Goal: Task Accomplishment & Management: Complete application form

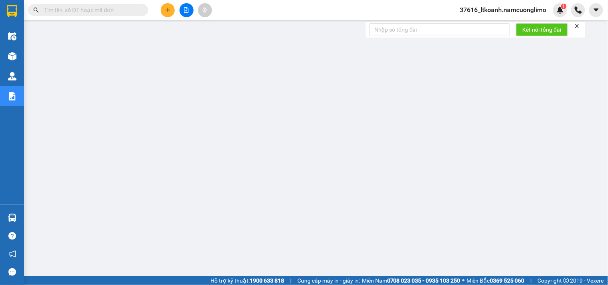
click at [169, 6] on button at bounding box center [168, 10] width 14 height 14
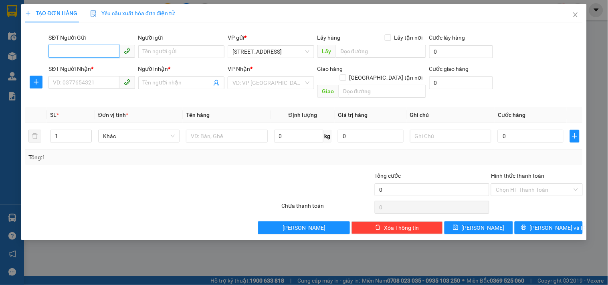
click at [107, 49] on input "SĐT Người Gửi" at bounding box center [83, 51] width 71 height 13
type input "0915520771"
click at [107, 67] on div "0915520771 - [PERSON_NAME]" at bounding box center [92, 67] width 79 height 9
type input "NHƯ [PERSON_NAME]"
type input "0915520771"
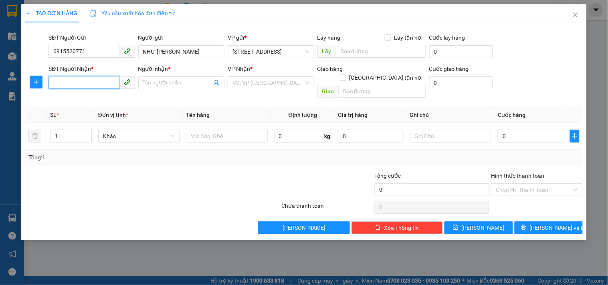
click at [108, 79] on input "SĐT Người Nhận *" at bounding box center [83, 82] width 71 height 13
type input "0866436883"
click at [164, 85] on input "Người nhận *" at bounding box center [177, 83] width 69 height 9
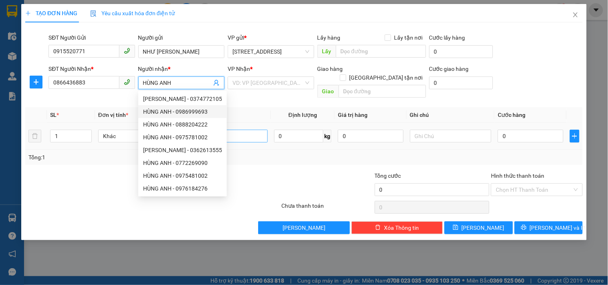
type input "HÙNG ANH"
click at [246, 130] on input "text" at bounding box center [226, 136] width 81 height 13
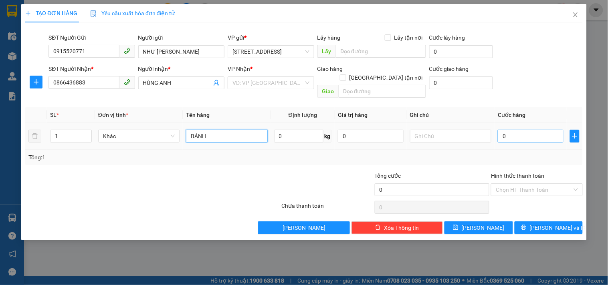
type input "BÁNH"
click at [525, 130] on input "0" at bounding box center [531, 136] width 66 height 13
type input "2"
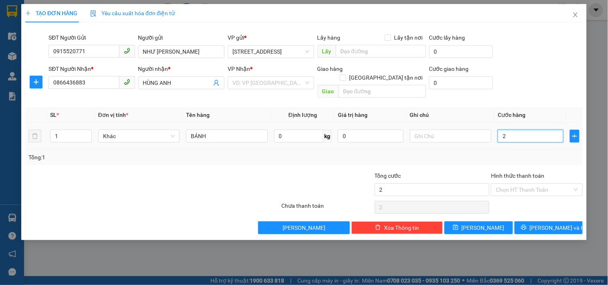
type input "20"
type input "200"
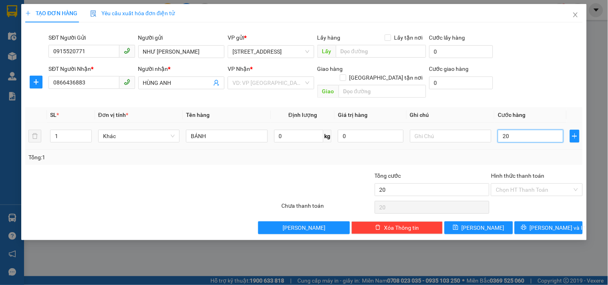
type input "200"
type input "2.000"
type input "20.000"
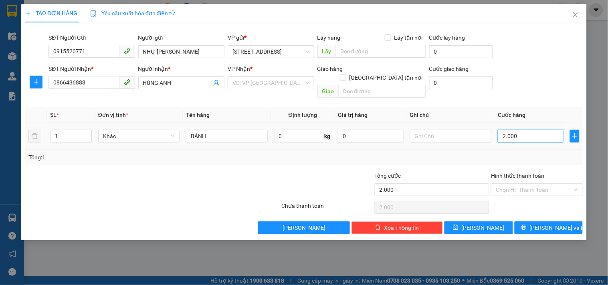
type input "20.000"
click at [558, 184] on input "Hình thức thanh toán" at bounding box center [534, 190] width 76 height 12
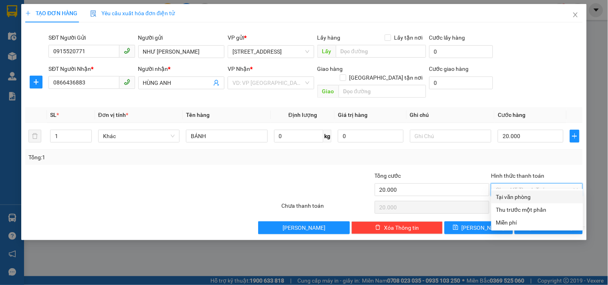
drag, startPoint x: 537, startPoint y: 194, endPoint x: 532, endPoint y: 210, distance: 17.0
click at [537, 194] on div "Tại văn phòng" at bounding box center [537, 197] width 82 height 9
type input "0"
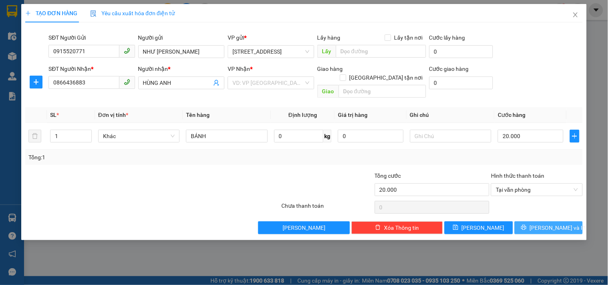
click at [544, 224] on span "[PERSON_NAME] và In" at bounding box center [558, 228] width 56 height 9
click at [286, 85] on input "search" at bounding box center [267, 83] width 71 height 12
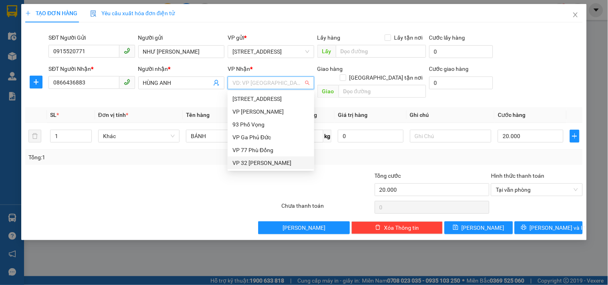
click at [255, 161] on div "VP 32 [PERSON_NAME]" at bounding box center [270, 163] width 77 height 9
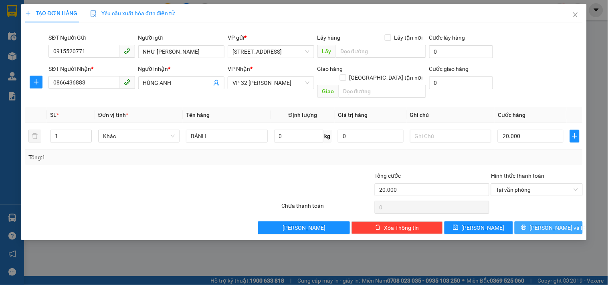
click at [542, 224] on span "[PERSON_NAME] và In" at bounding box center [558, 228] width 56 height 9
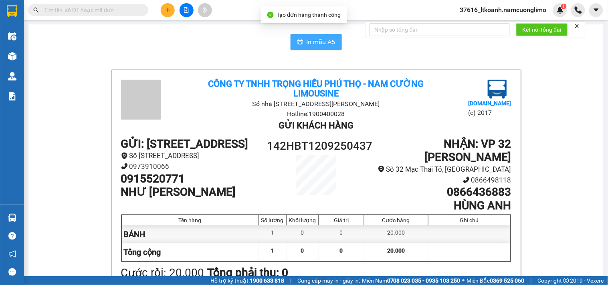
click at [298, 43] on icon "printer" at bounding box center [300, 42] width 6 height 6
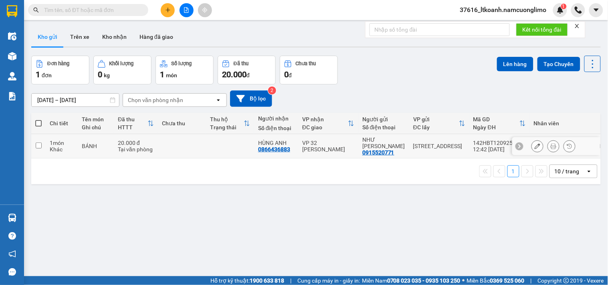
click at [38, 145] on input "checkbox" at bounding box center [39, 146] width 6 height 6
checkbox input "true"
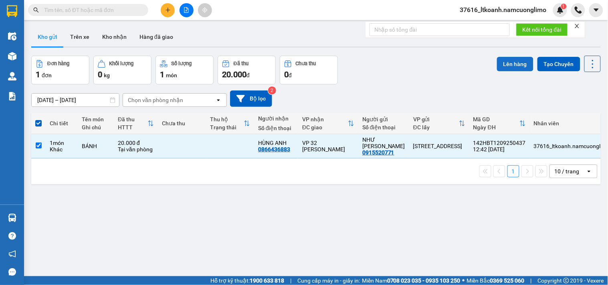
click at [510, 62] on button "Lên hàng" at bounding box center [515, 64] width 36 height 14
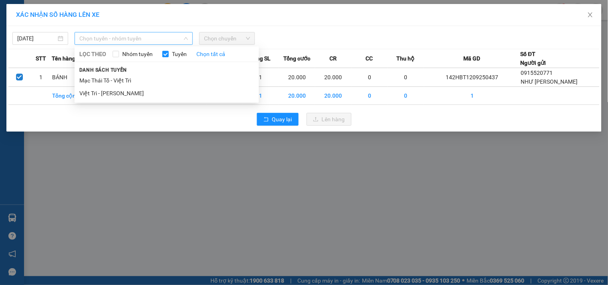
click at [144, 35] on span "Chọn tuyến - nhóm tuyến" at bounding box center [133, 38] width 109 height 12
click at [127, 91] on li "Việt Trì - [PERSON_NAME]" at bounding box center [167, 93] width 184 height 13
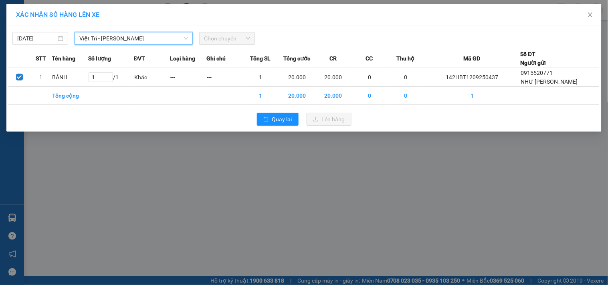
click at [228, 34] on span "Chọn chuyến" at bounding box center [227, 38] width 46 height 12
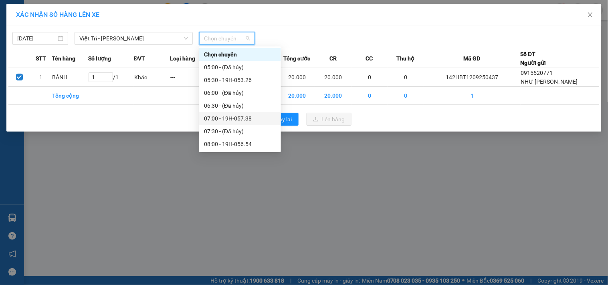
scroll to position [178, 0]
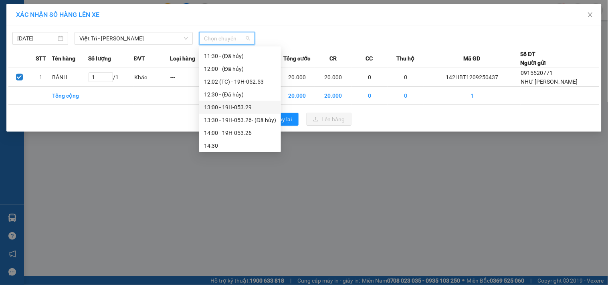
click at [246, 108] on div "13:00 - 19H-053.29" at bounding box center [240, 107] width 72 height 9
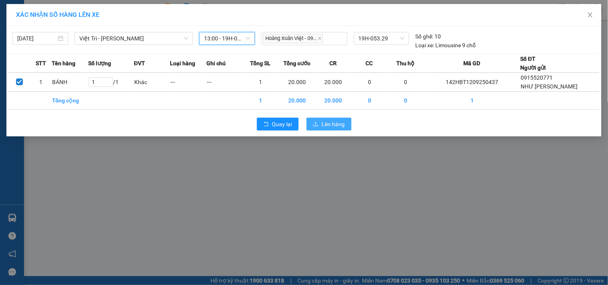
click at [331, 123] on span "Lên hàng" at bounding box center [333, 124] width 23 height 9
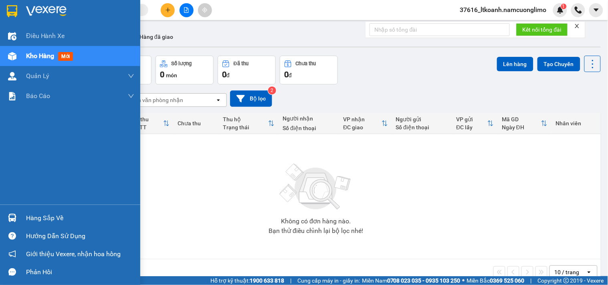
drag, startPoint x: 18, startPoint y: 217, endPoint x: 268, endPoint y: 262, distance: 253.3
click at [19, 217] on div "Hàng sắp về" at bounding box center [70, 218] width 140 height 18
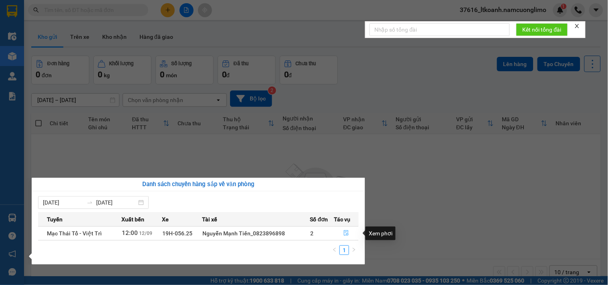
click at [349, 233] on icon "file-done" at bounding box center [346, 233] width 6 height 6
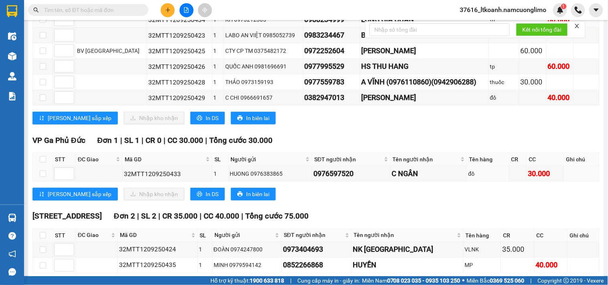
scroll to position [225, 0]
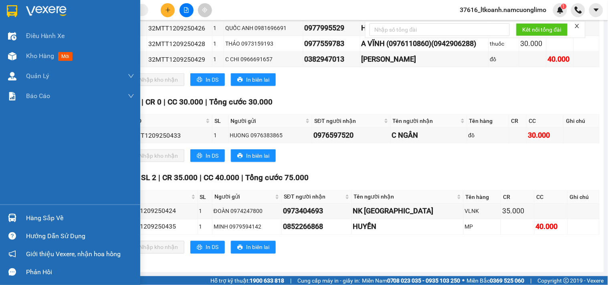
click at [13, 214] on img at bounding box center [12, 218] width 8 height 8
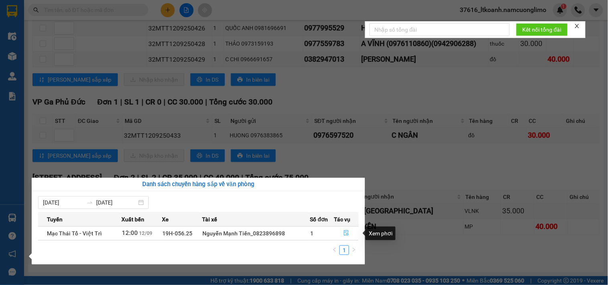
click at [347, 234] on icon "file-done" at bounding box center [346, 233] width 6 height 6
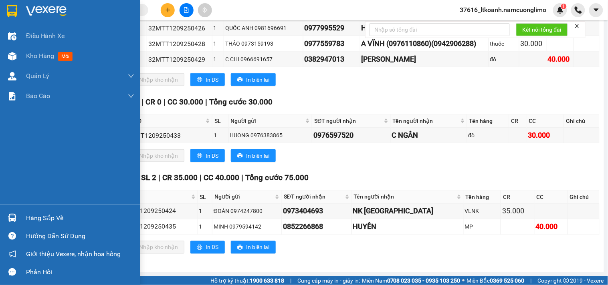
click at [5, 15] on div at bounding box center [12, 11] width 14 height 14
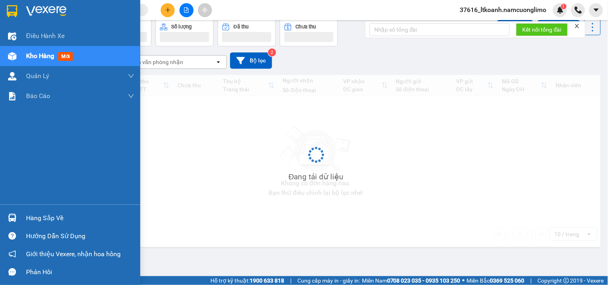
scroll to position [37, 0]
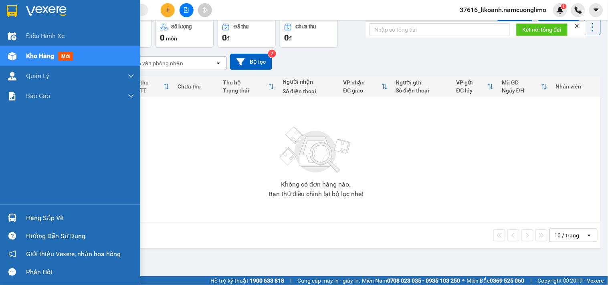
click at [42, 219] on div "Không có đơn hàng nào. Bạn thử điều chỉnh lại bộ lọc nhé!" at bounding box center [315, 160] width 561 height 120
click at [35, 215] on div "Hàng sắp về" at bounding box center [80, 218] width 108 height 12
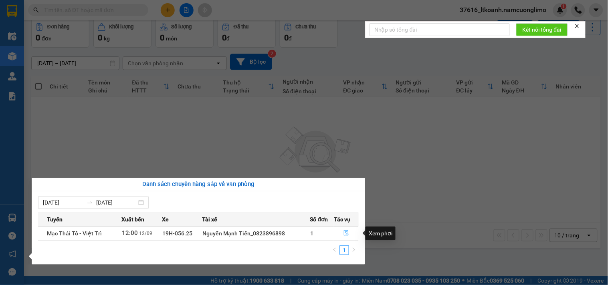
click at [344, 233] on icon "file-done" at bounding box center [346, 233] width 5 height 6
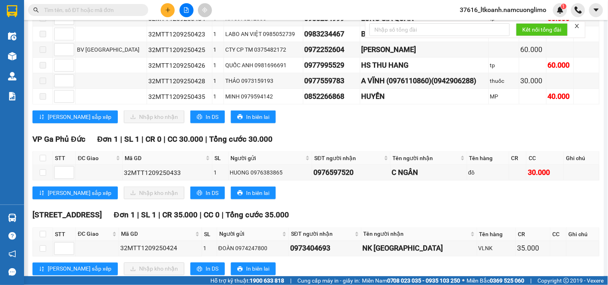
scroll to position [225, 0]
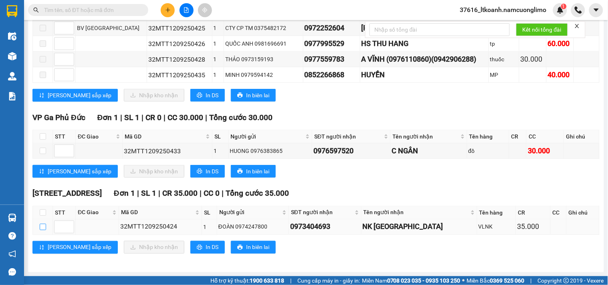
click at [40, 225] on input "checkbox" at bounding box center [43, 227] width 6 height 6
checkbox input "true"
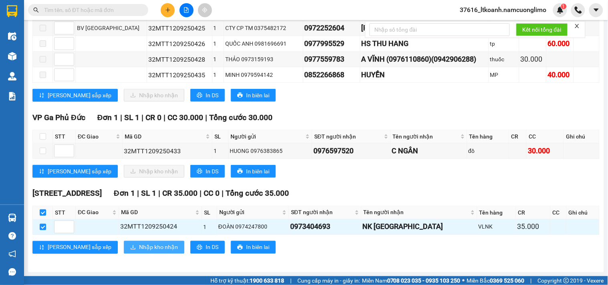
click at [124, 246] on button "Nhập kho nhận" at bounding box center [154, 247] width 60 height 13
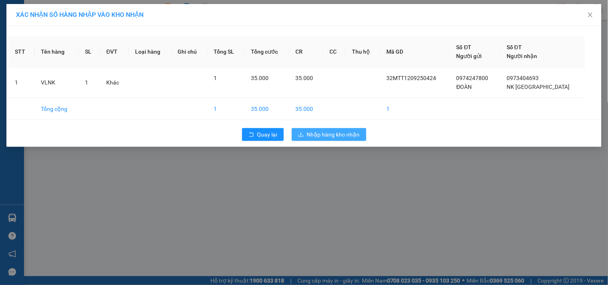
click at [350, 137] on span "Nhập hàng kho nhận" at bounding box center [333, 134] width 53 height 9
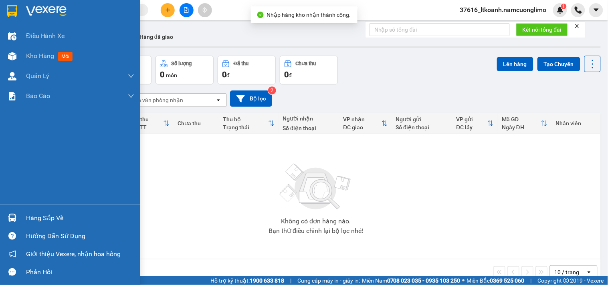
click at [41, 214] on div "Hàng sắp về" at bounding box center [80, 218] width 108 height 12
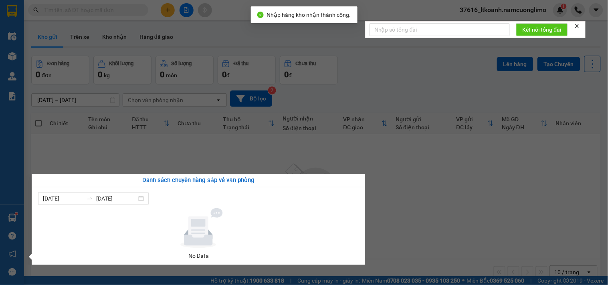
click at [488, 202] on section "Kết quả tìm kiếm ( 36 ) Bộ lọc Mã ĐH Trạng thái Món hàng Tổng cước Chưa cước Ng…" at bounding box center [304, 142] width 608 height 285
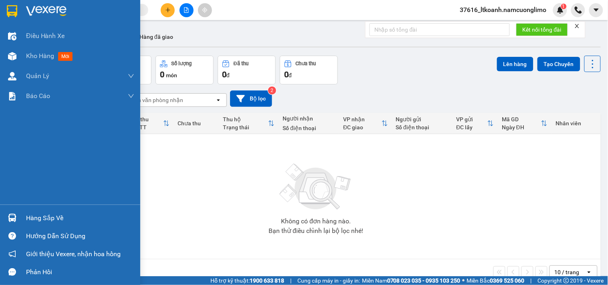
click at [15, 219] on img at bounding box center [12, 218] width 8 height 8
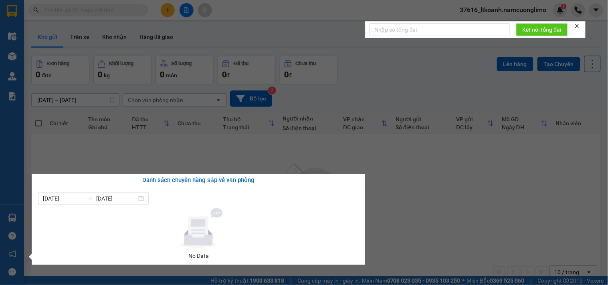
click at [417, 206] on section "Kết quả tìm kiếm ( 36 ) Bộ lọc Mã ĐH Trạng thái Món hàng Tổng cước Chưa cước Ng…" at bounding box center [304, 142] width 608 height 285
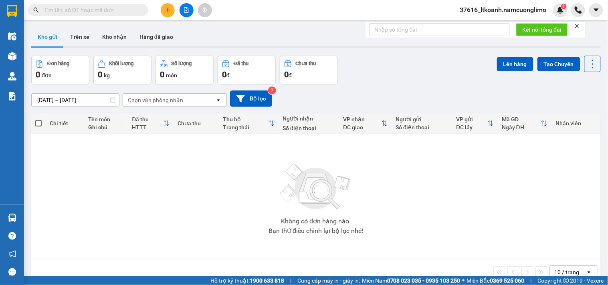
click at [99, 9] on input "text" at bounding box center [91, 10] width 95 height 9
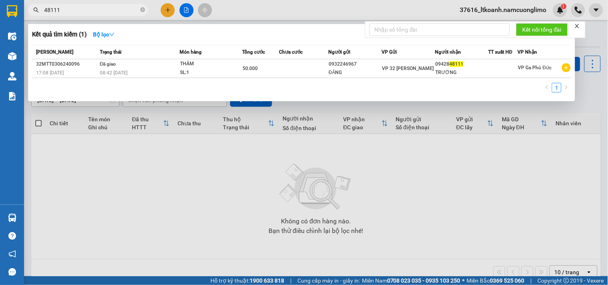
type input "48111"
click at [139, 12] on span "48111" at bounding box center [88, 10] width 120 height 12
click at [141, 9] on icon "close-circle" at bounding box center [142, 9] width 5 height 5
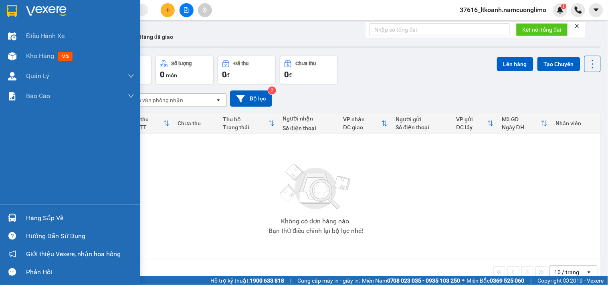
click at [25, 220] on div "Hàng sắp về" at bounding box center [70, 218] width 140 height 18
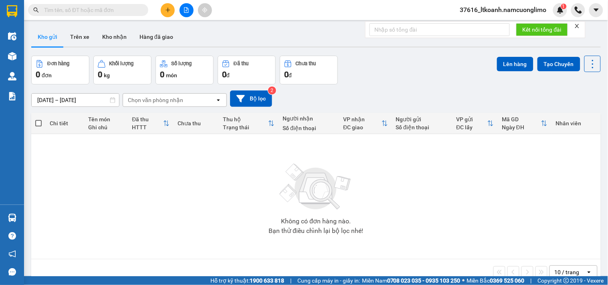
click at [432, 218] on section "Kết quả tìm kiếm ( 1 ) Bộ lọc Mã ĐH Trạng thái Món hàng Tổng cước Chưa cước Ngư…" at bounding box center [304, 142] width 608 height 285
click at [167, 3] on button at bounding box center [168, 10] width 14 height 14
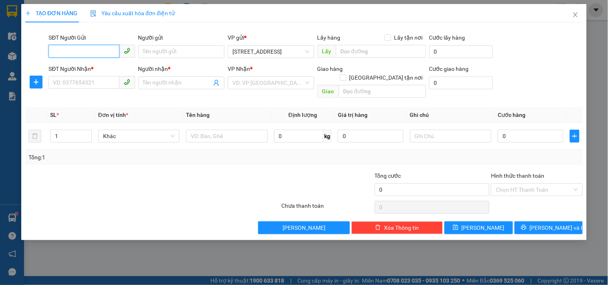
type input "0"
click at [94, 69] on div "0876877000 - [GEOGRAPHIC_DATA]" at bounding box center [98, 67] width 90 height 9
type input "0876877000"
type input "ĐỨC"
type input "0876877000"
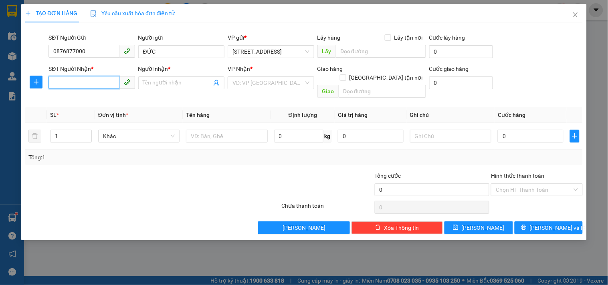
click at [87, 79] on input "SĐT Người Nhận *" at bounding box center [83, 82] width 71 height 13
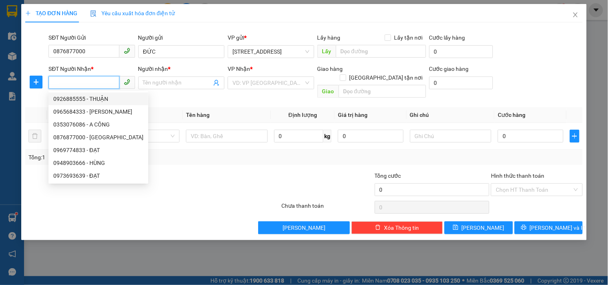
click at [87, 98] on div "0926885555 - THUẬN" at bounding box center [98, 99] width 90 height 9
type input "0926885555"
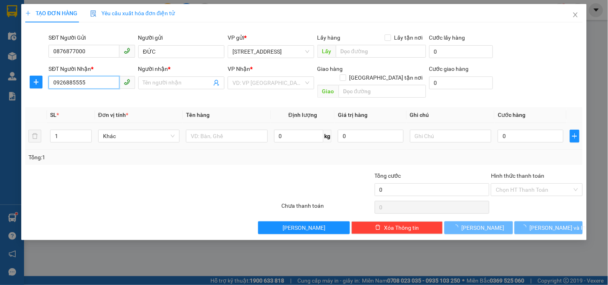
type input "THUẬN"
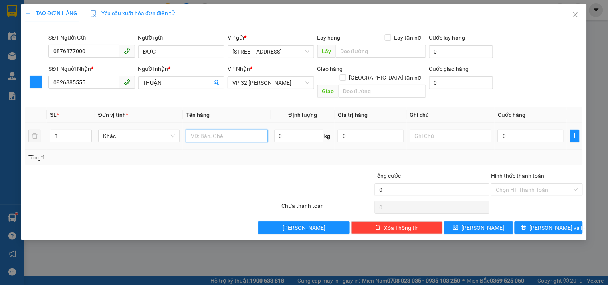
click at [204, 130] on input "text" at bounding box center [226, 136] width 81 height 13
type input "NGUỒN"
click at [534, 130] on input "0" at bounding box center [531, 136] width 66 height 13
type input "3"
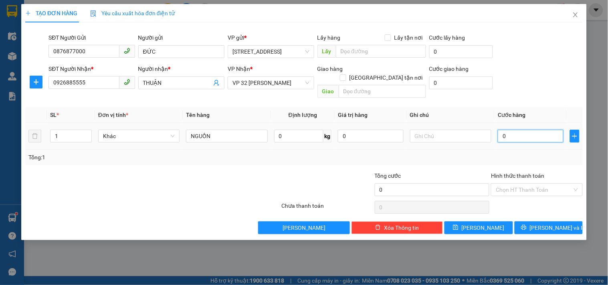
type input "3"
type input "30"
type input "300"
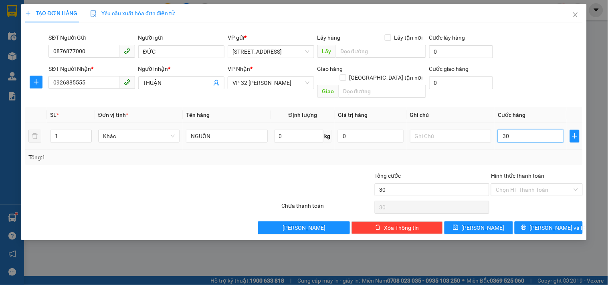
type input "300"
type input "3.000"
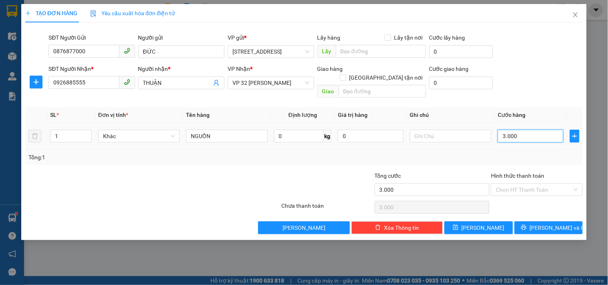
type input "30.000"
click at [551, 224] on span "[PERSON_NAME] và In" at bounding box center [558, 228] width 56 height 9
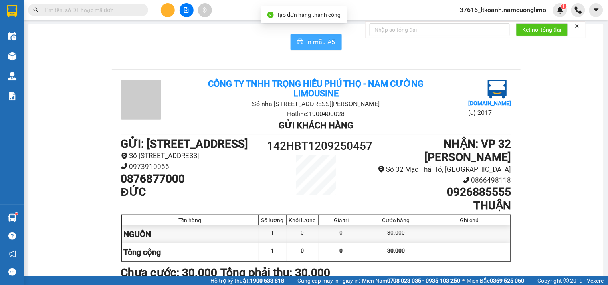
click at [323, 41] on span "In mẫu A5" at bounding box center [320, 42] width 29 height 10
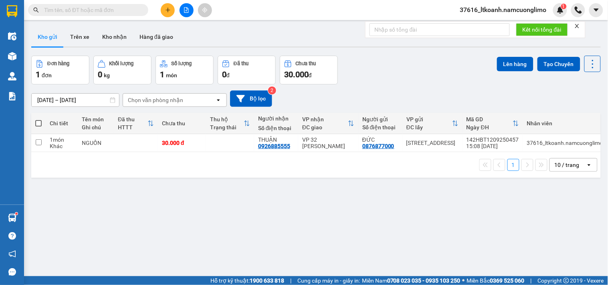
click at [83, 13] on input "text" at bounding box center [91, 10] width 95 height 9
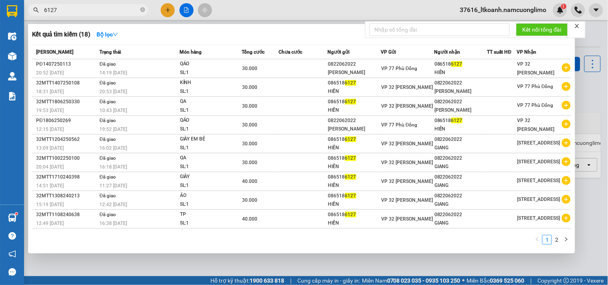
type input "6127"
click at [142, 8] on icon "close-circle" at bounding box center [142, 9] width 5 height 5
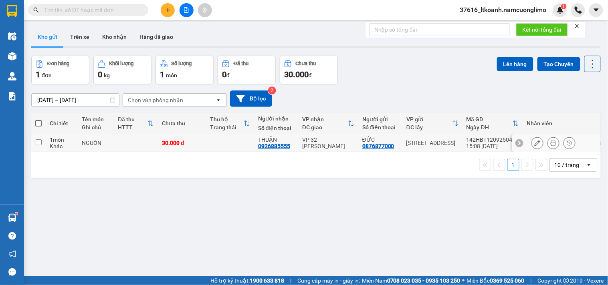
click at [39, 142] on input "checkbox" at bounding box center [39, 142] width 6 height 6
checkbox input "true"
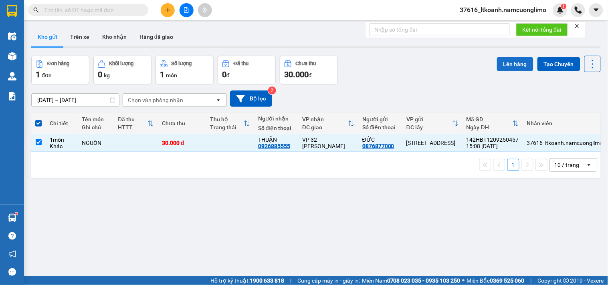
click at [508, 61] on button "Lên hàng" at bounding box center [515, 64] width 36 height 14
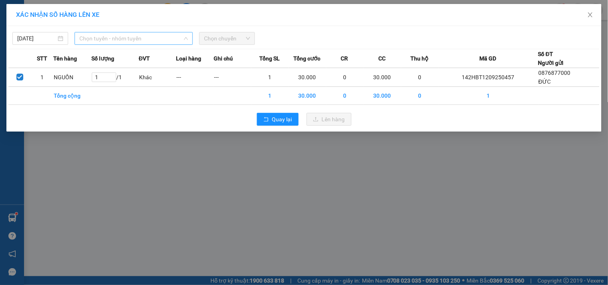
click at [131, 39] on span "Chọn tuyến - nhóm tuyến" at bounding box center [133, 38] width 109 height 12
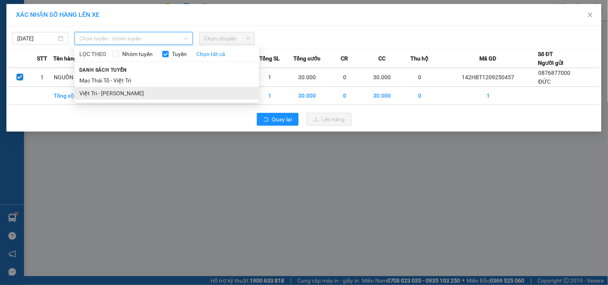
click at [115, 91] on li "Việt Trì - [PERSON_NAME]" at bounding box center [167, 93] width 184 height 13
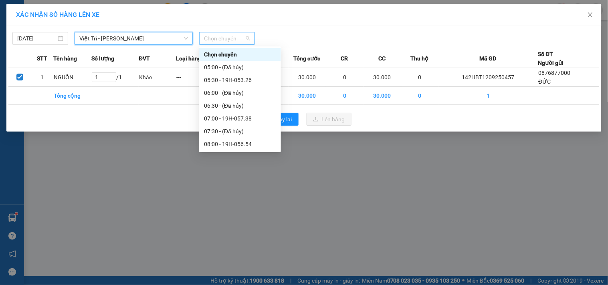
click at [233, 38] on span "Chọn chuyến" at bounding box center [227, 38] width 46 height 12
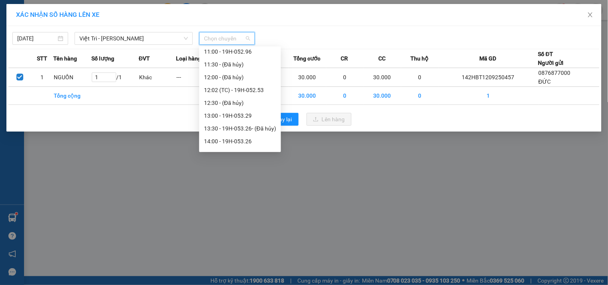
scroll to position [222, 0]
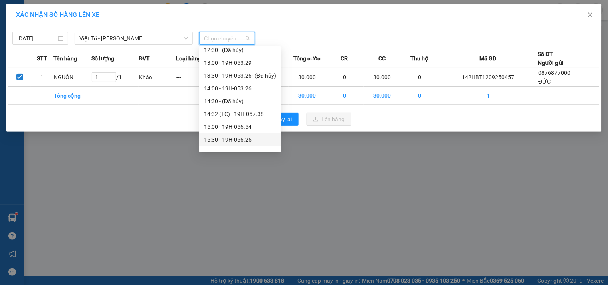
click at [245, 141] on div "15:30 - 19H-056.25" at bounding box center [240, 139] width 72 height 9
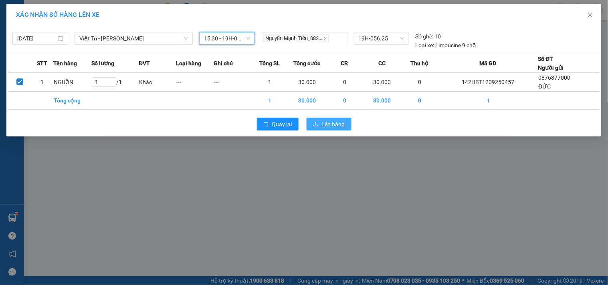
click at [343, 124] on span "Lên hàng" at bounding box center [333, 124] width 23 height 9
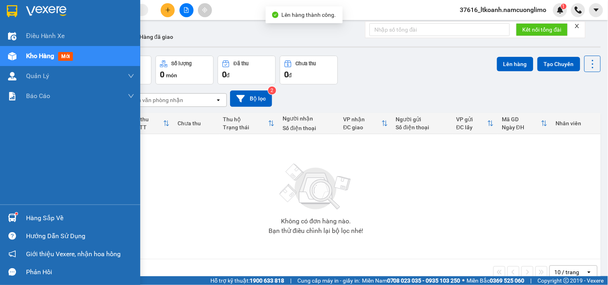
click at [17, 221] on div at bounding box center [12, 218] width 14 height 14
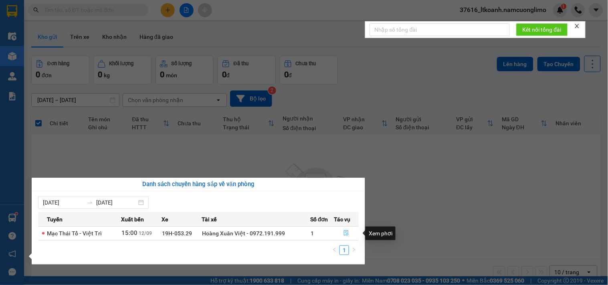
click at [346, 234] on icon "file-done" at bounding box center [346, 233] width 6 height 6
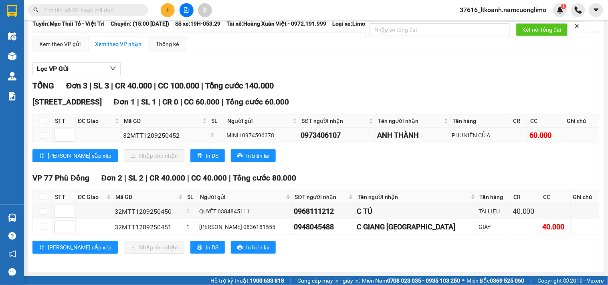
scroll to position [54, 0]
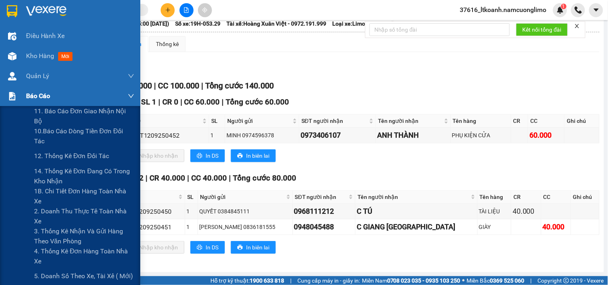
click at [9, 99] on img at bounding box center [12, 96] width 8 height 8
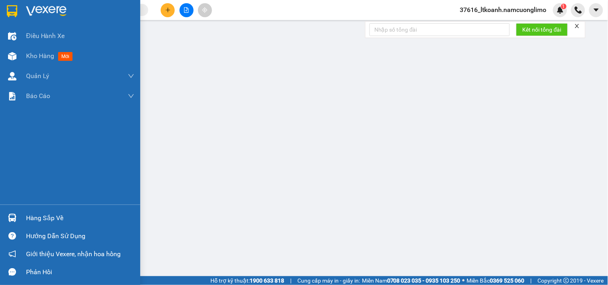
click at [7, 10] on img at bounding box center [12, 11] width 10 height 12
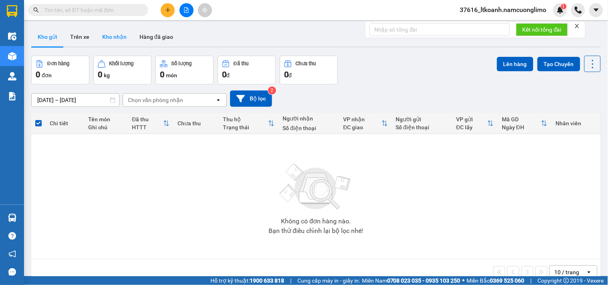
click at [119, 39] on button "Kho nhận" at bounding box center [114, 36] width 37 height 19
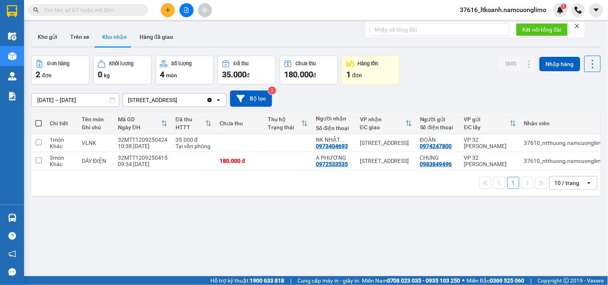
click at [140, 9] on span at bounding box center [142, 10] width 5 height 9
click at [127, 8] on input "text" at bounding box center [91, 10] width 95 height 9
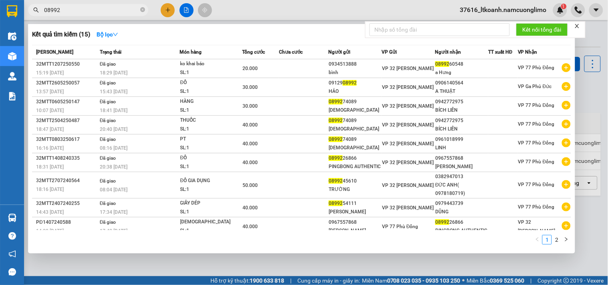
type input "08992"
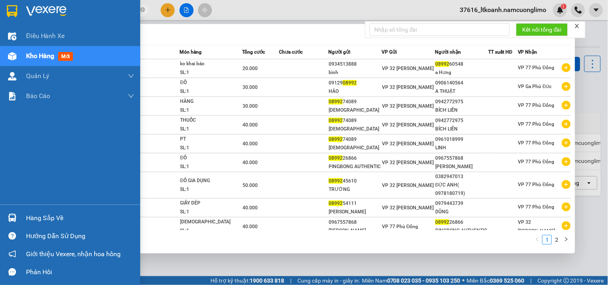
click at [26, 217] on div "Hàng sắp về" at bounding box center [80, 218] width 108 height 12
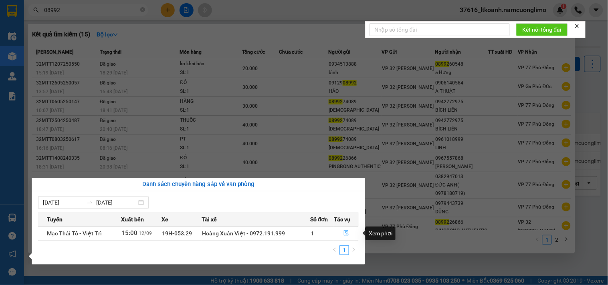
click at [349, 231] on icon "file-done" at bounding box center [346, 233] width 6 height 6
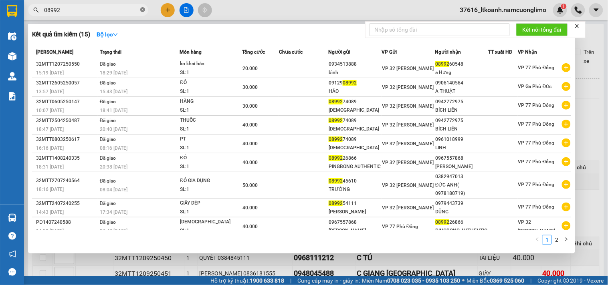
click at [141, 8] on icon "close-circle" at bounding box center [142, 9] width 5 height 5
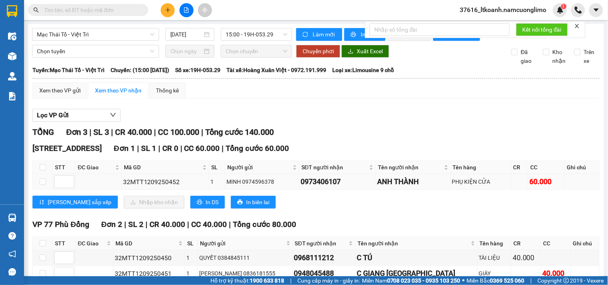
scroll to position [54, 0]
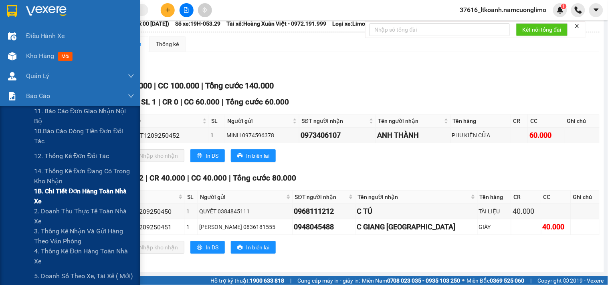
click at [47, 195] on span "1B. Chi tiết đơn hàng toàn nhà xe" at bounding box center [84, 196] width 100 height 20
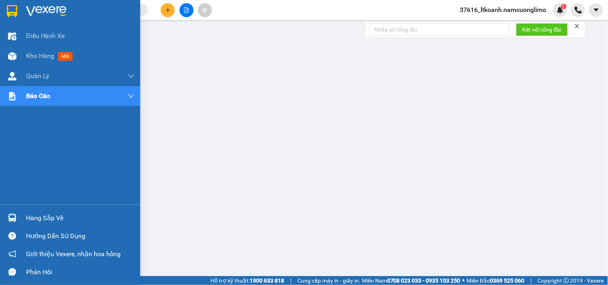
click at [19, 13] on div at bounding box center [70, 13] width 140 height 26
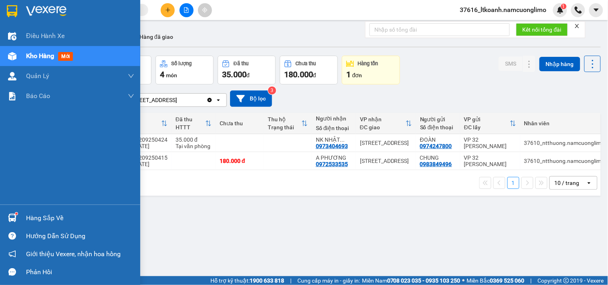
click at [7, 213] on div at bounding box center [12, 218] width 14 height 14
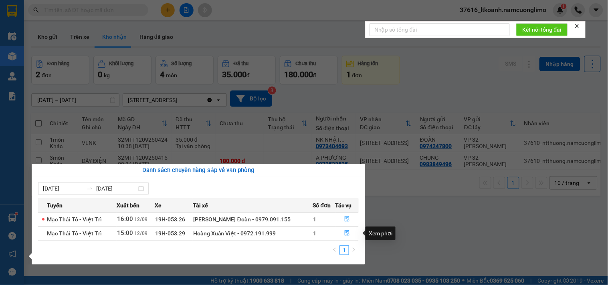
click at [347, 217] on icon "file-done" at bounding box center [347, 219] width 5 height 6
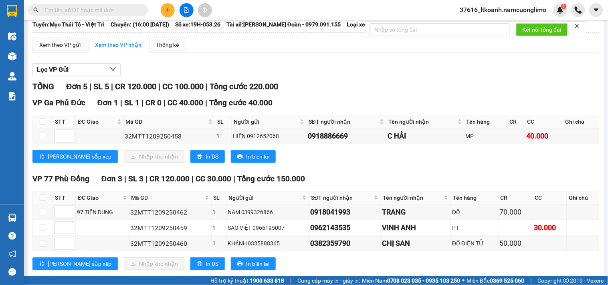
scroll to position [133, 0]
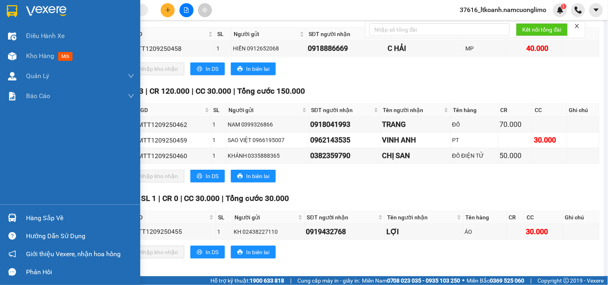
drag, startPoint x: 18, startPoint y: 217, endPoint x: 106, endPoint y: 197, distance: 90.3
click at [21, 217] on div "Hàng sắp về" at bounding box center [70, 218] width 140 height 18
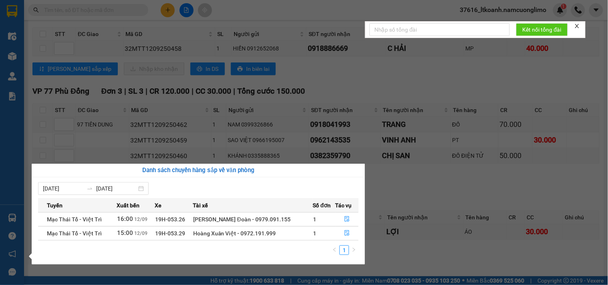
click at [11, 10] on div "Điều hành xe Kho hàng mới Quản [PERSON_NAME] lý chuyến Quản lý giao nhận mới Qu…" at bounding box center [12, 142] width 24 height 285
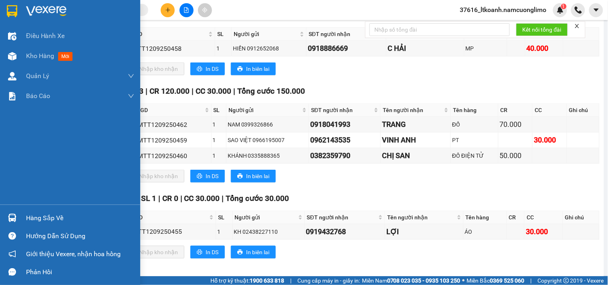
click at [11, 10] on img at bounding box center [12, 11] width 10 height 12
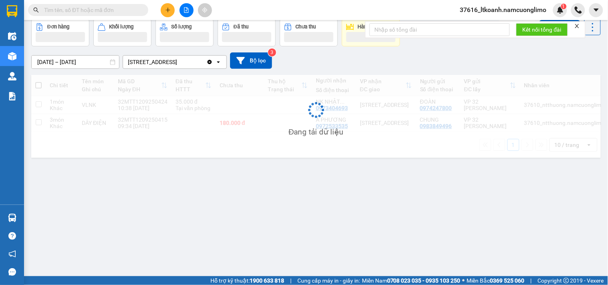
scroll to position [37, 0]
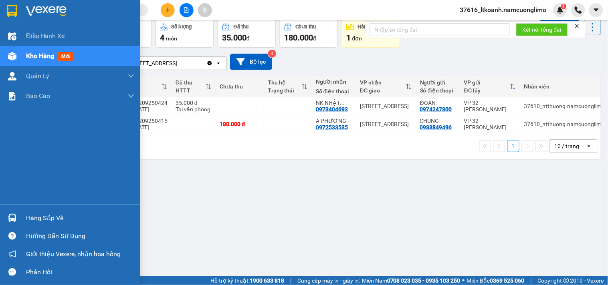
click at [41, 218] on div "Hàng sắp về" at bounding box center [80, 218] width 108 height 12
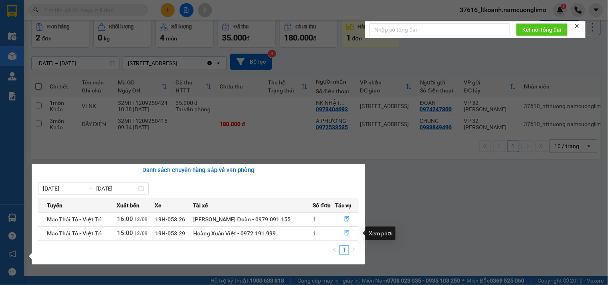
click at [349, 233] on button "button" at bounding box center [347, 233] width 23 height 13
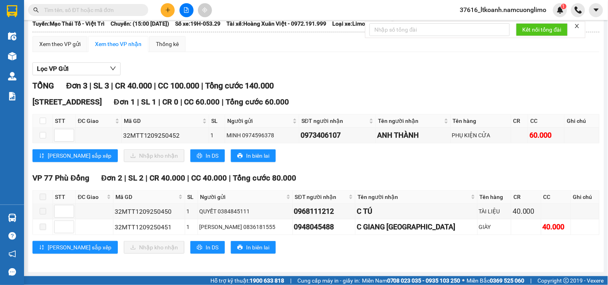
scroll to position [54, 0]
click at [42, 135] on input "checkbox" at bounding box center [43, 135] width 6 height 6
checkbox input "true"
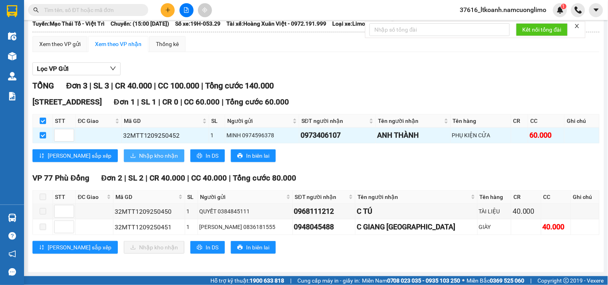
click at [139, 157] on span "Nhập kho nhận" at bounding box center [158, 155] width 39 height 9
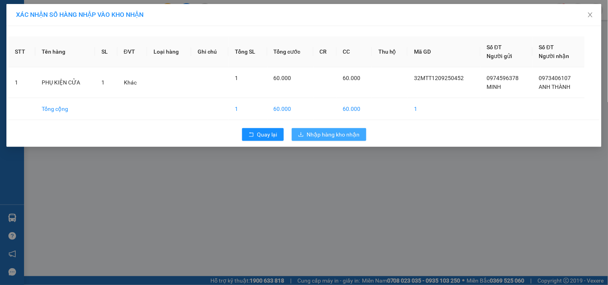
click at [341, 133] on span "Nhập hàng kho nhận" at bounding box center [333, 134] width 53 height 9
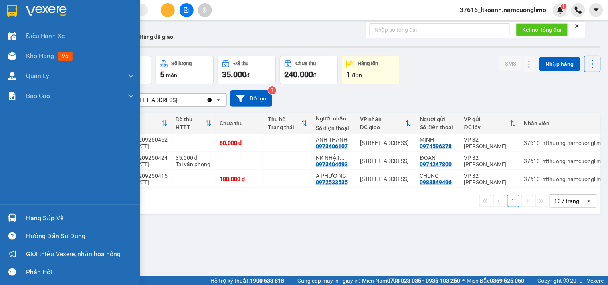
click at [17, 219] on div at bounding box center [12, 218] width 14 height 14
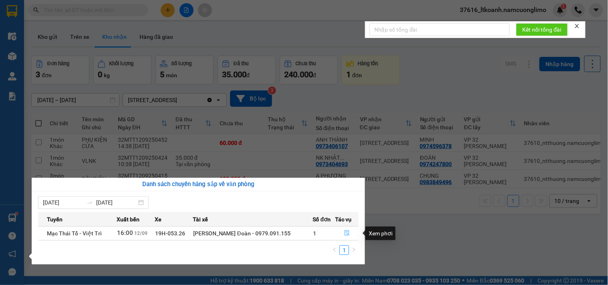
click at [347, 234] on icon "file-done" at bounding box center [347, 233] width 6 height 6
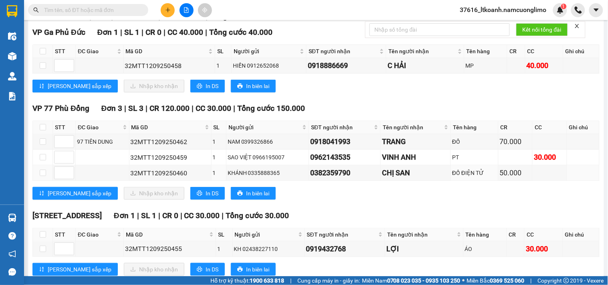
scroll to position [146, 0]
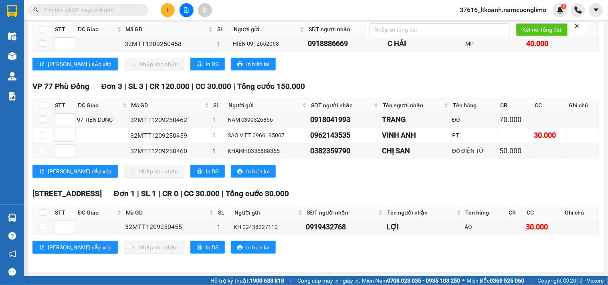
click at [136, 7] on input "text" at bounding box center [91, 10] width 95 height 9
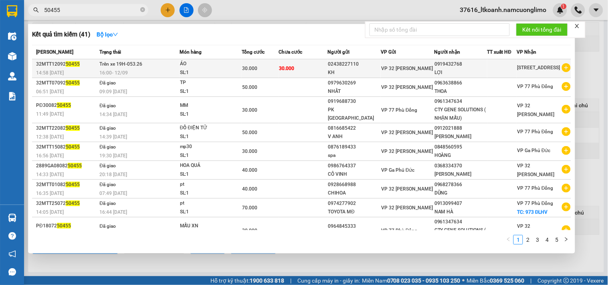
type input "50455"
click at [272, 71] on div "30.000" at bounding box center [260, 68] width 36 height 9
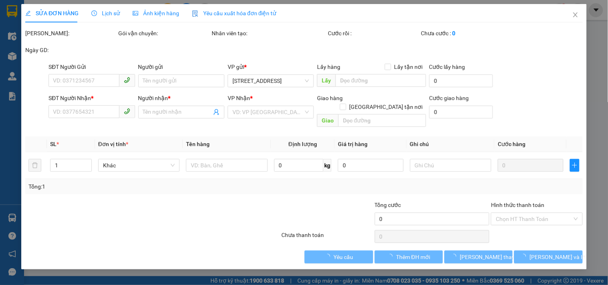
type input "02438227110"
type input "KH"
type input "0919432768"
type input "LỢI"
type input "30.000"
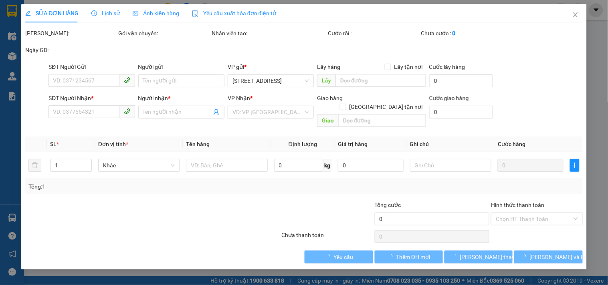
type input "30.000"
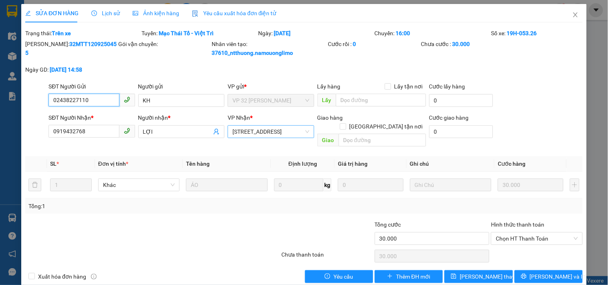
click at [264, 130] on span "[STREET_ADDRESS]" at bounding box center [270, 132] width 77 height 12
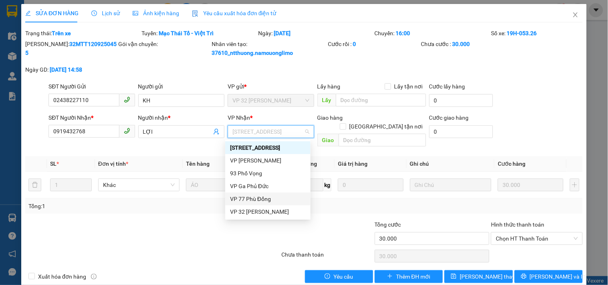
click at [248, 197] on div "VP 77 Phù Đổng" at bounding box center [268, 199] width 76 height 9
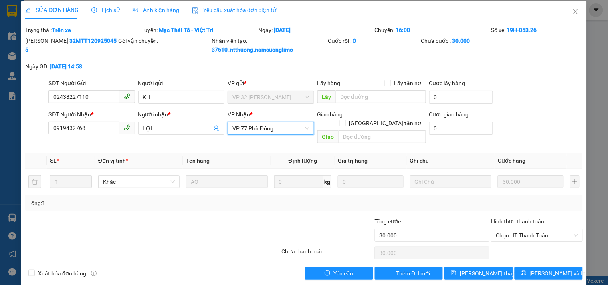
scroll to position [4, 0]
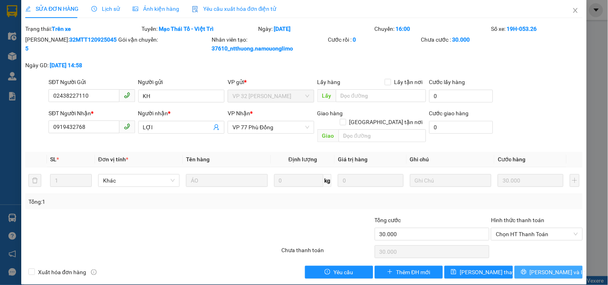
click at [537, 268] on span "[PERSON_NAME] và In" at bounding box center [558, 272] width 56 height 9
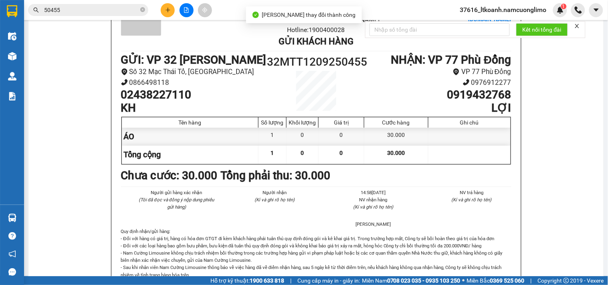
scroll to position [44, 0]
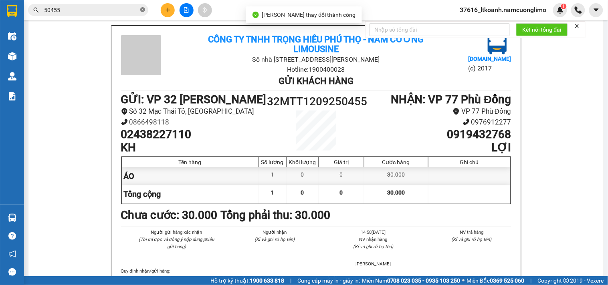
click at [143, 9] on icon "close-circle" at bounding box center [142, 9] width 5 height 5
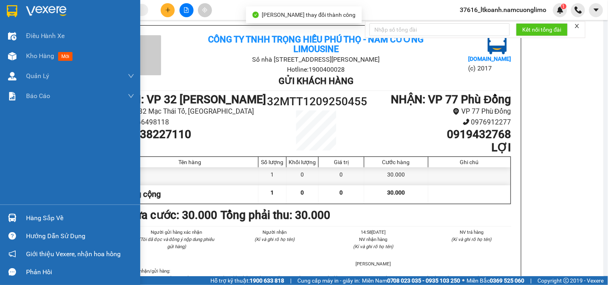
click at [14, 14] on img at bounding box center [12, 11] width 10 height 12
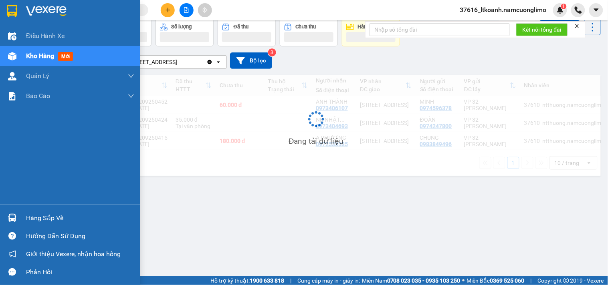
scroll to position [37, 0]
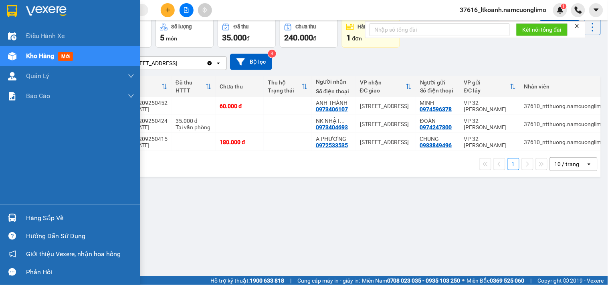
click at [64, 218] on div "Hàng sắp về" at bounding box center [80, 218] width 108 height 12
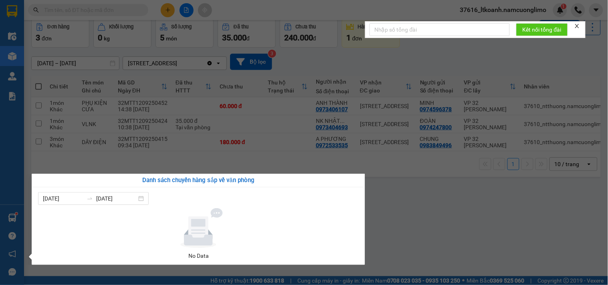
click at [401, 214] on section "Kết quả tìm kiếm ( 41 ) Bộ lọc Mã ĐH Trạng thái Món hàng Tổng cước Chưa cước Ng…" at bounding box center [304, 142] width 608 height 285
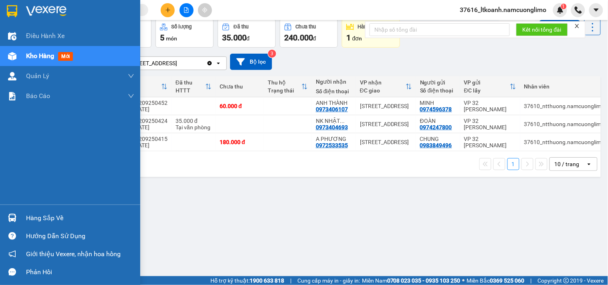
click at [21, 220] on div "Hàng sắp về" at bounding box center [70, 218] width 140 height 18
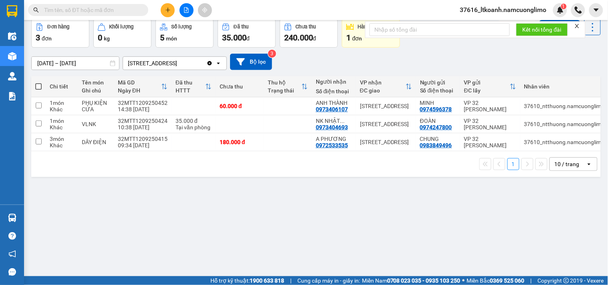
click at [469, 222] on section "Kết quả tìm kiếm ( 41 ) Bộ lọc Mã ĐH Trạng thái Món hàng Tổng cước Chưa cước Ng…" at bounding box center [304, 142] width 608 height 285
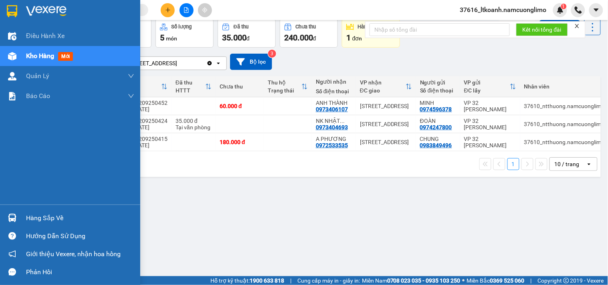
click at [14, 218] on img at bounding box center [12, 218] width 8 height 8
